Goal: Task Accomplishment & Management: Use online tool/utility

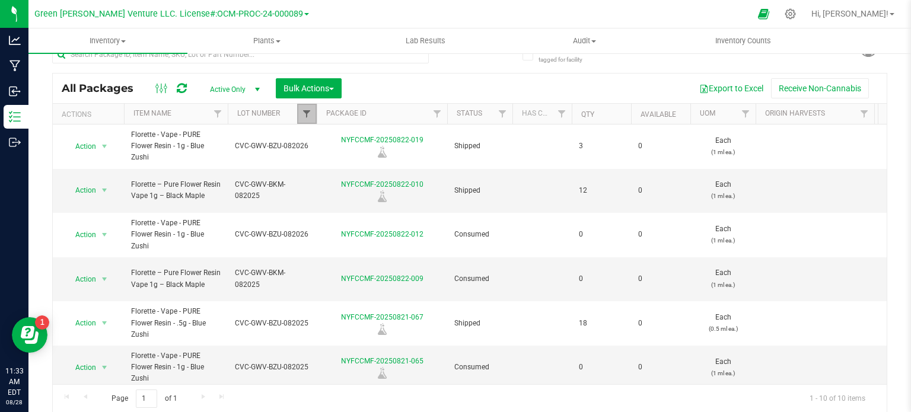
click at [308, 116] on span "Filter" at bounding box center [306, 113] width 9 height 9
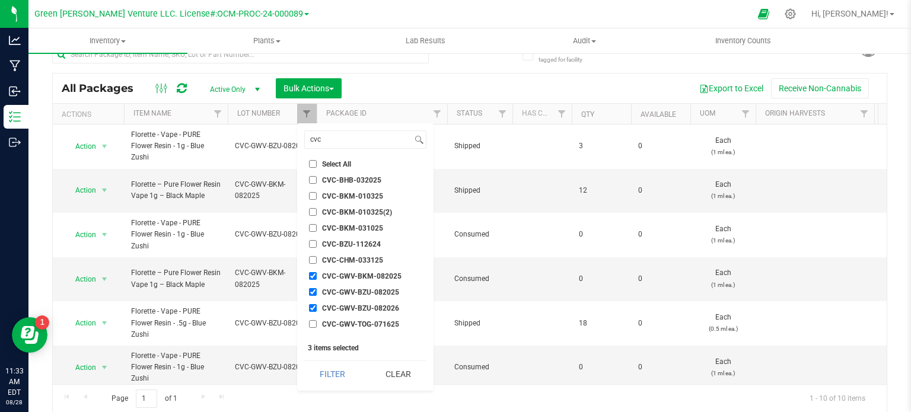
click at [309, 272] on input "CVC-GWV-BKM-082025" at bounding box center [313, 276] width 8 height 8
checkbox input "false"
click at [311, 288] on input "CVC-GWV-BZU-082025" at bounding box center [313, 292] width 8 height 8
checkbox input "false"
click at [311, 304] on input "CVC-GWV-BZU-082026" at bounding box center [313, 308] width 8 height 8
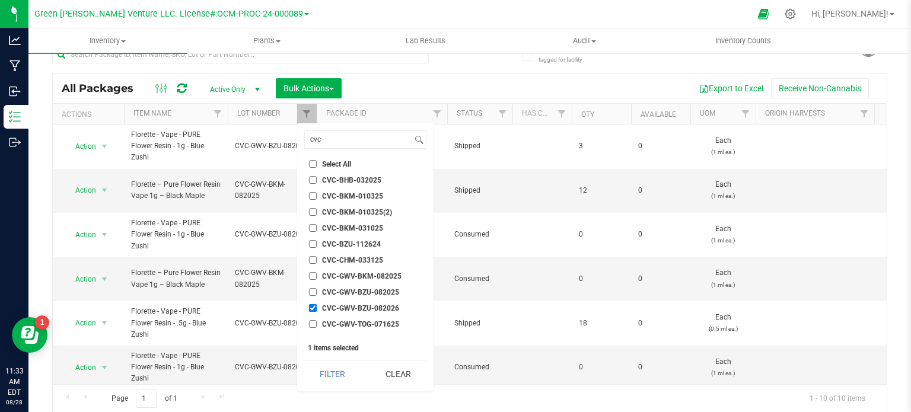
checkbox input "false"
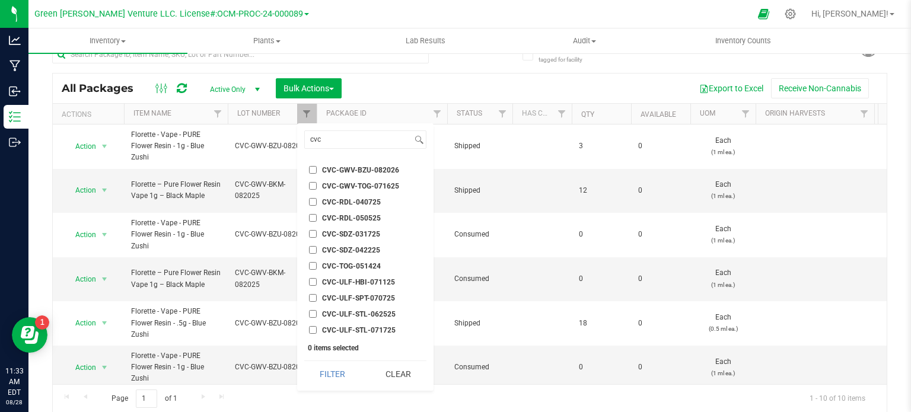
click at [311, 331] on input "CVC-ULF-STL-071725" at bounding box center [313, 330] width 8 height 8
checkbox input "true"
click at [324, 371] on button "Filter" at bounding box center [332, 374] width 57 height 26
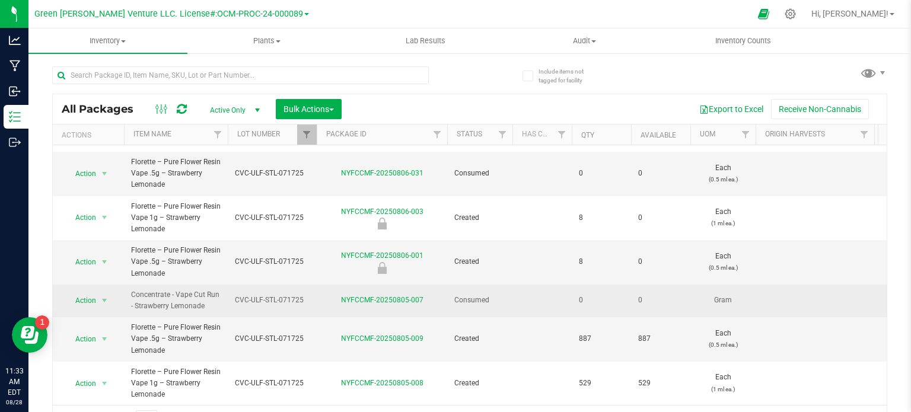
scroll to position [21, 0]
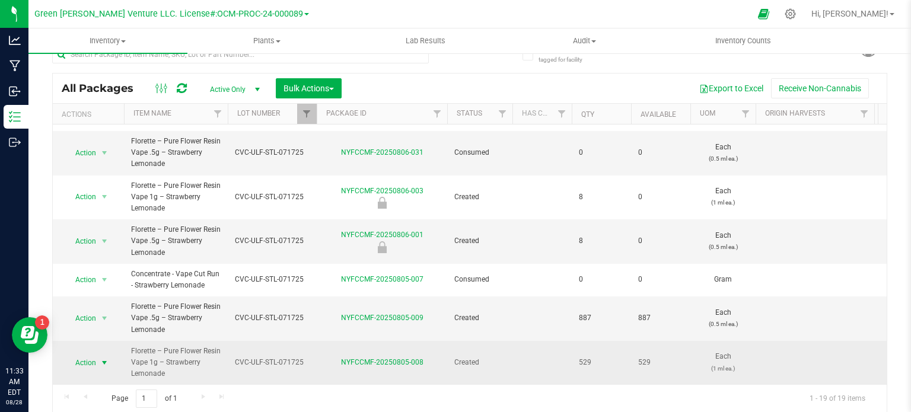
click at [78, 355] on span "Action" at bounding box center [81, 363] width 32 height 17
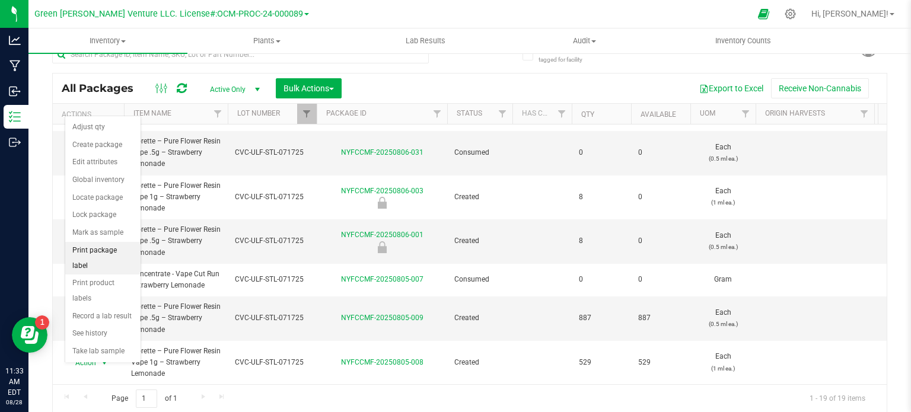
click at [108, 249] on li "Print package label" at bounding box center [102, 258] width 75 height 33
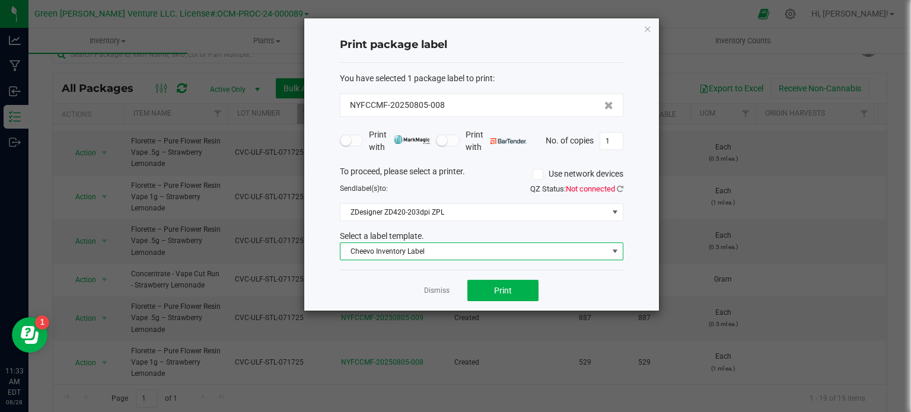
click at [425, 251] on span "Cheevo Inventory Label" at bounding box center [473, 251] width 267 height 17
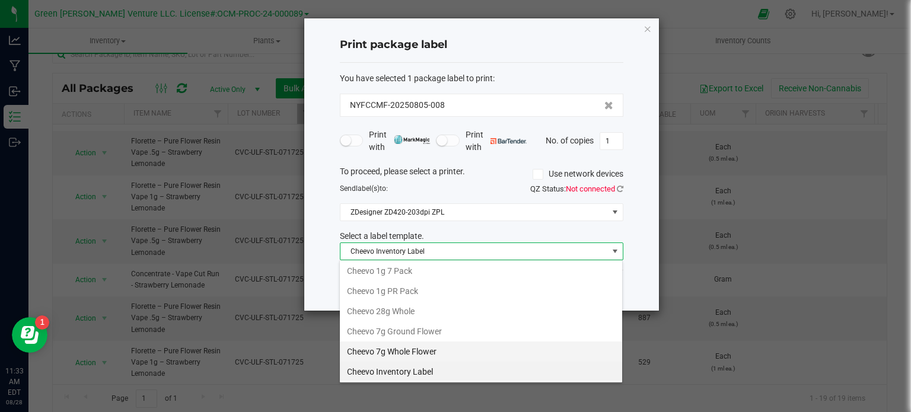
scroll to position [200, 0]
click at [391, 345] on li "[PERSON_NAME] 1g" at bounding box center [481, 355] width 282 height 20
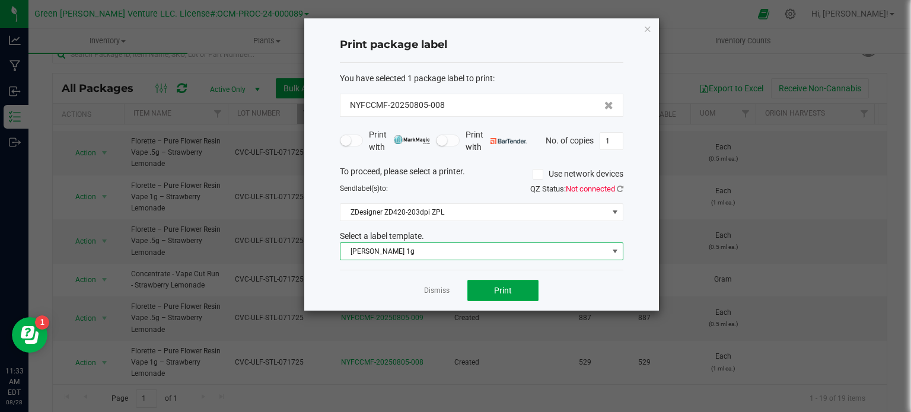
click at [506, 289] on span "Print" at bounding box center [503, 290] width 18 height 9
click at [615, 142] on input "1" at bounding box center [611, 141] width 23 height 17
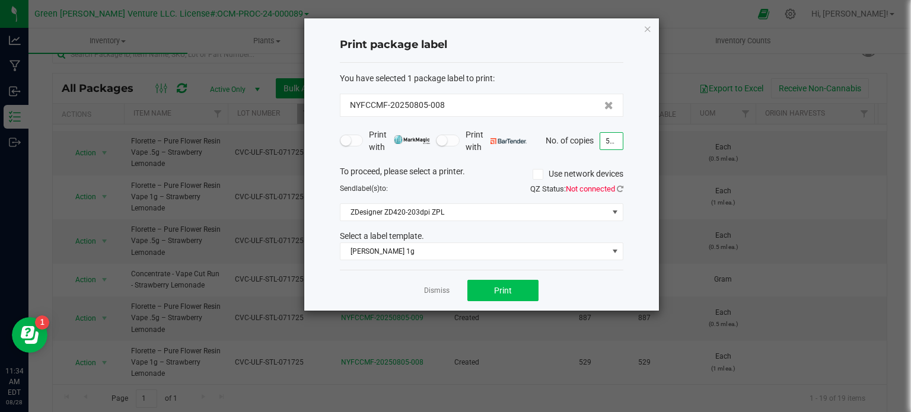
type input "551"
click at [508, 294] on span "Print" at bounding box center [503, 290] width 18 height 9
click at [454, 286] on div "Dismiss Print" at bounding box center [481, 290] width 283 height 41
click at [439, 289] on link "Dismiss" at bounding box center [436, 291] width 25 height 10
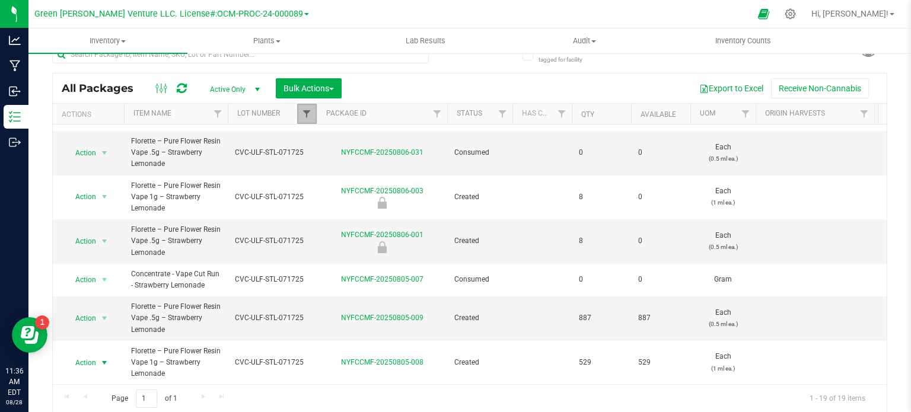
click at [304, 113] on span "Filter" at bounding box center [306, 113] width 9 height 9
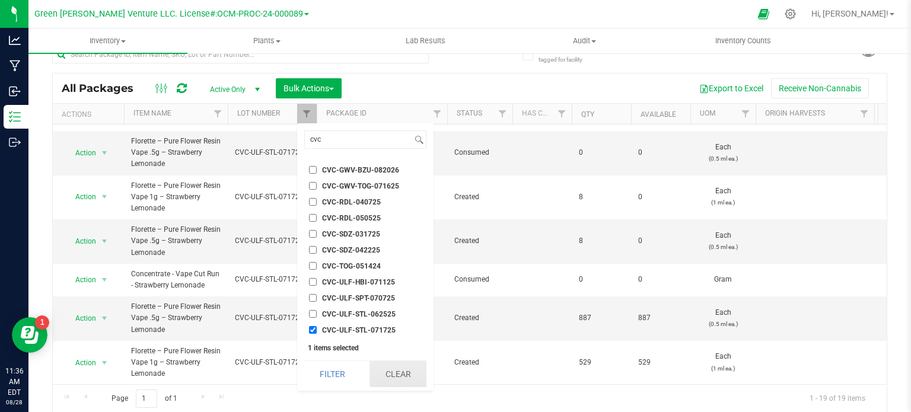
click at [384, 371] on button "Clear" at bounding box center [397, 374] width 57 height 26
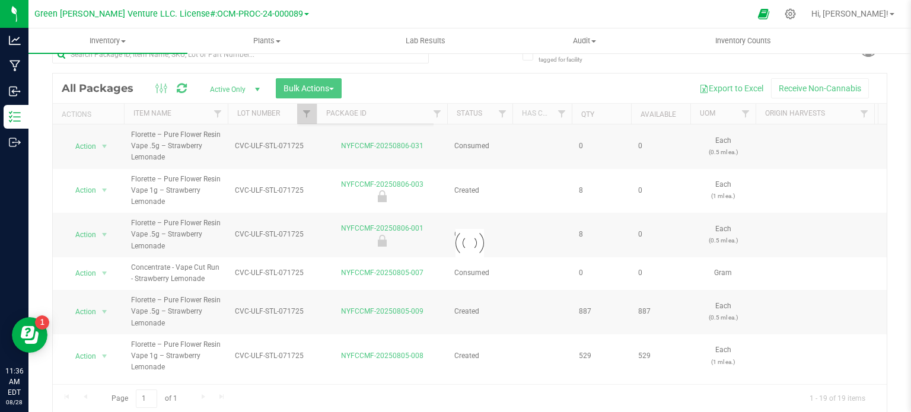
scroll to position [0, 0]
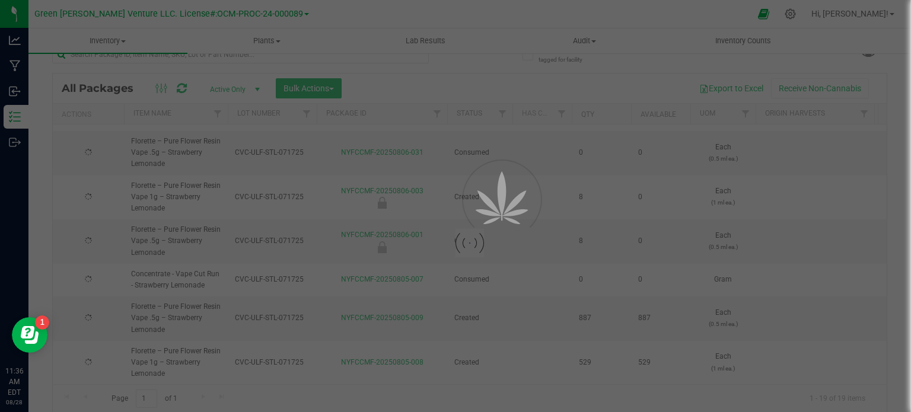
click at [308, 111] on div at bounding box center [455, 206] width 911 height 412
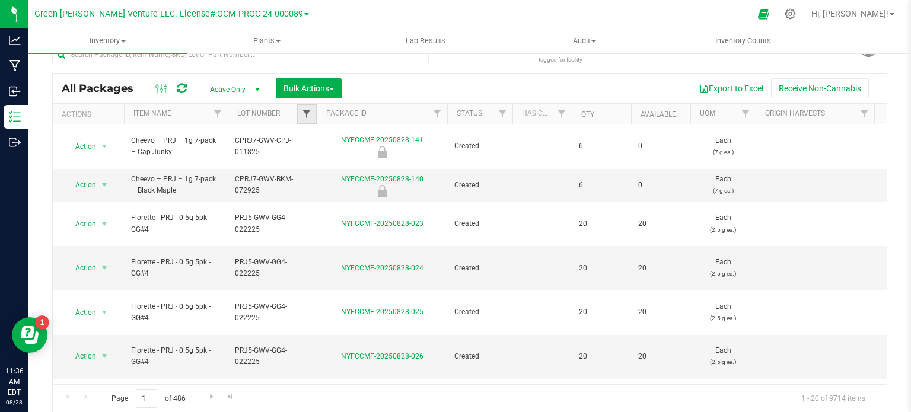
click at [309, 112] on span "Filter" at bounding box center [306, 113] width 9 height 9
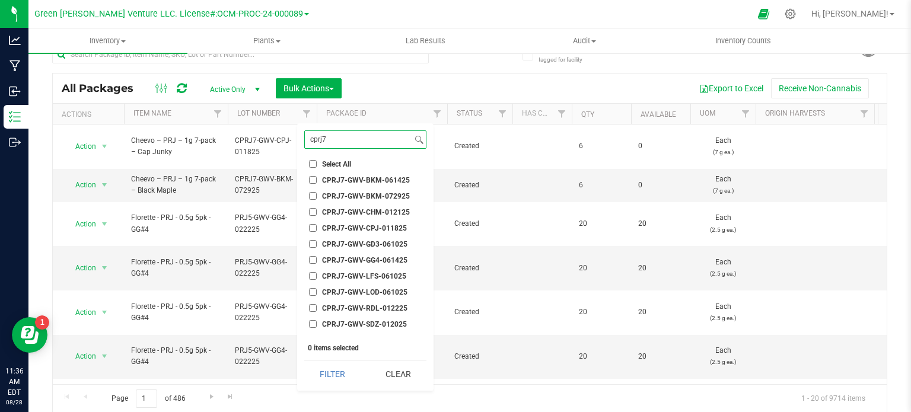
type input "cprj7"
click at [313, 211] on input "CPRJ7-GWV-CHM-012125" at bounding box center [313, 212] width 8 height 8
checkbox input "true"
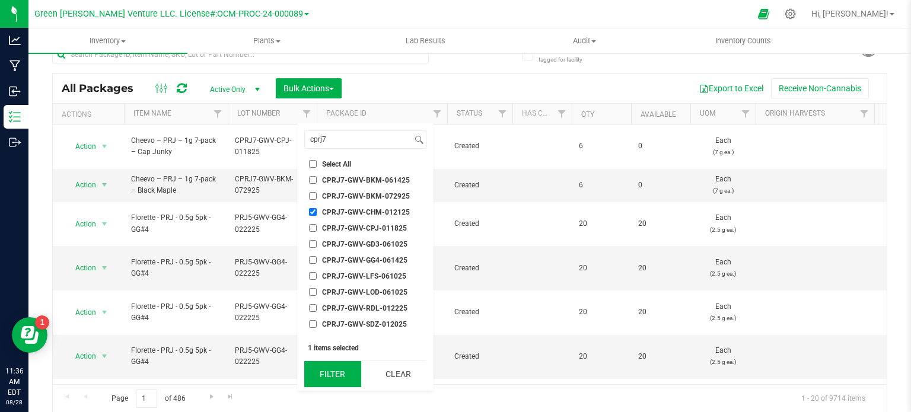
click at [326, 373] on button "Filter" at bounding box center [332, 374] width 57 height 26
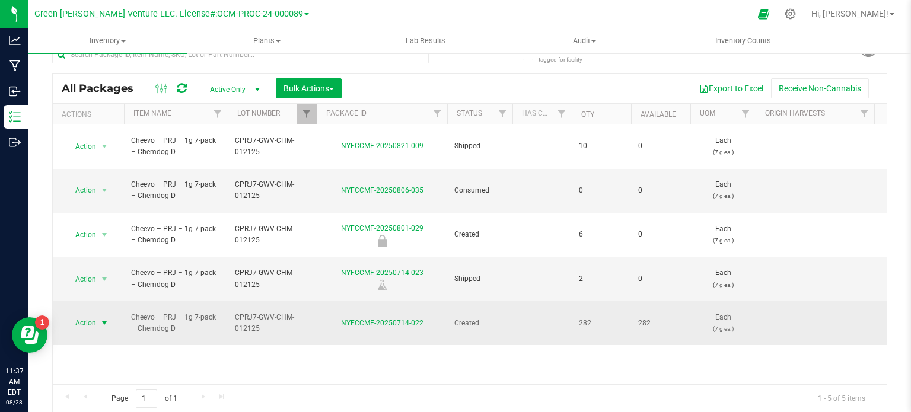
drag, startPoint x: 93, startPoint y: 267, endPoint x: 92, endPoint y: 275, distance: 7.7
click at [93, 315] on span "Action" at bounding box center [81, 323] width 32 height 17
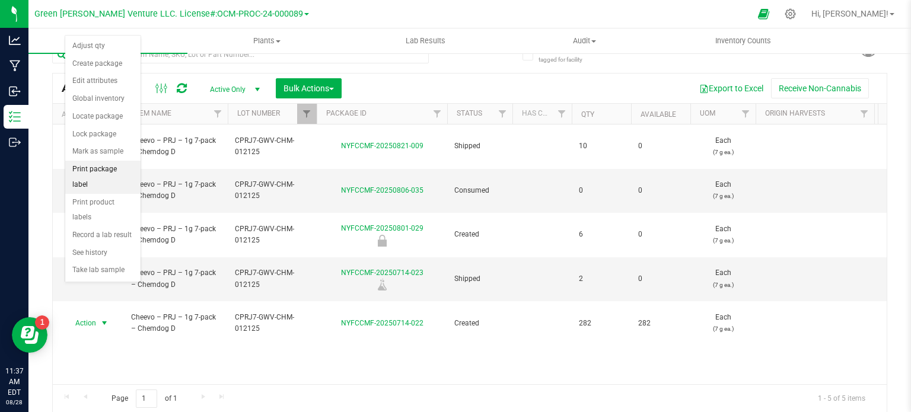
click at [98, 162] on li "Print package label" at bounding box center [102, 177] width 75 height 33
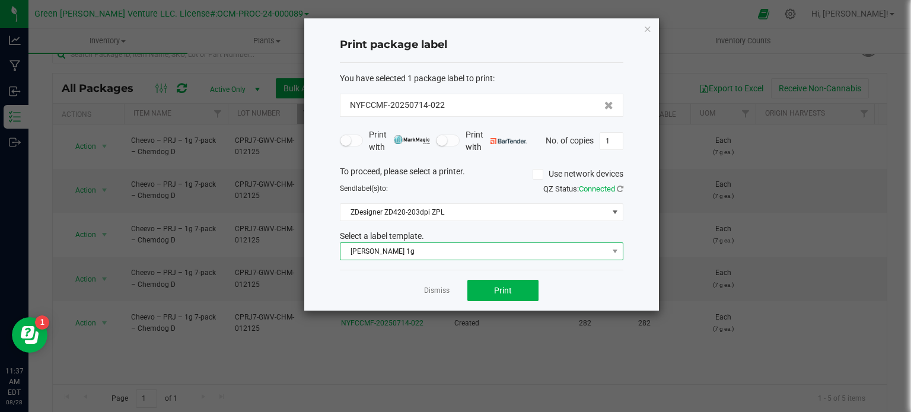
click at [373, 247] on span "[PERSON_NAME] 1g" at bounding box center [473, 251] width 267 height 17
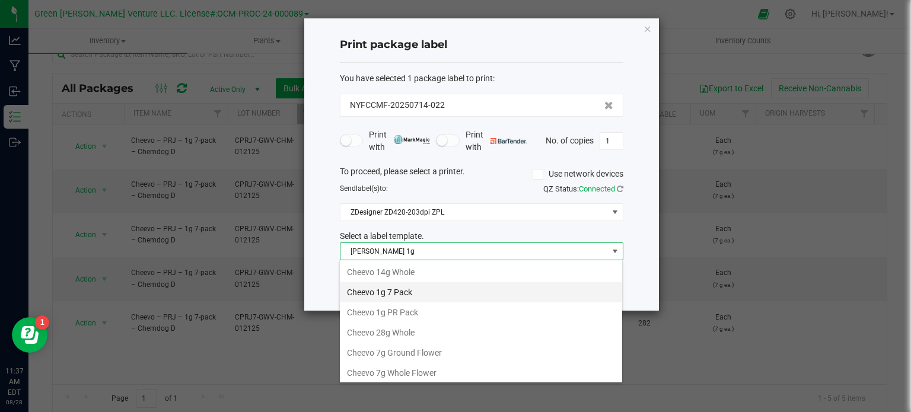
click at [410, 294] on li "Cheevo 1g 7 Pack" at bounding box center [481, 292] width 282 height 20
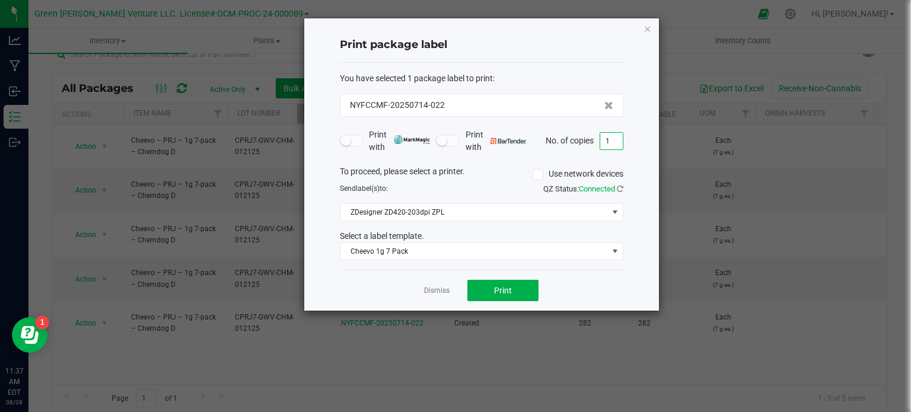
click at [619, 141] on input "1" at bounding box center [611, 141] width 23 height 17
type input "27"
click at [512, 298] on button "Print" at bounding box center [502, 290] width 71 height 21
